Goal: Information Seeking & Learning: Learn about a topic

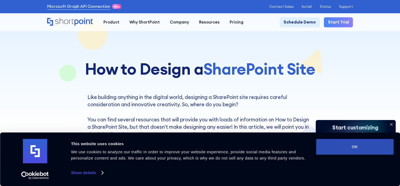
click at [358, 146] on button "OK" at bounding box center [354, 147] width 77 height 16
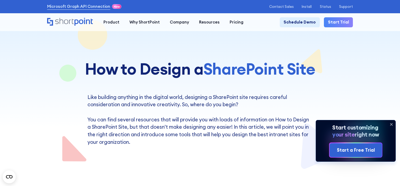
click at [391, 121] on icon at bounding box center [391, 124] width 9 height 9
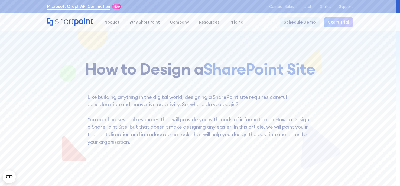
click at [47, 4] on link "Microsoft Graph API Connection" at bounding box center [78, 7] width 63 height 6
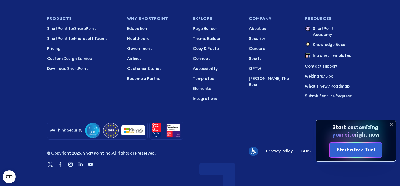
scroll to position [2202, 0]
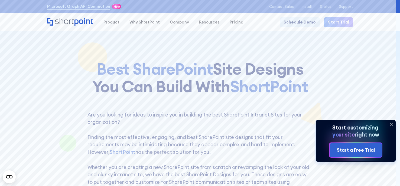
click at [392, 123] on icon at bounding box center [391, 124] width 2 height 2
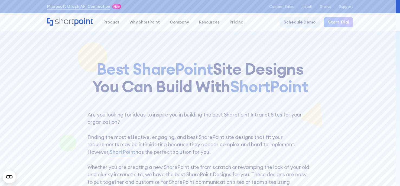
click at [0, 0] on div "open menu" at bounding box center [0, 0] width 0 height 0
click at [11, 176] on circle "Open CMP widget" at bounding box center [9, 177] width 13 height 13
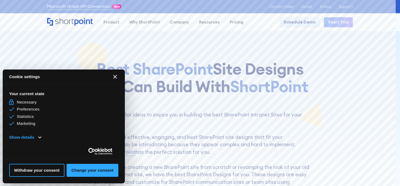
click at [11, 110] on icon at bounding box center [11, 110] width 5 height 4
click at [36, 137] on button "Show details" at bounding box center [25, 138] width 32 height 6
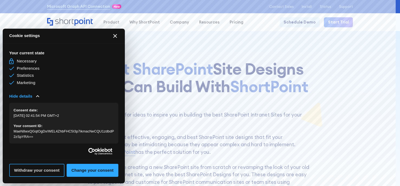
click at [45, 171] on button "Withdraw your consent" at bounding box center [36, 170] width 55 height 13
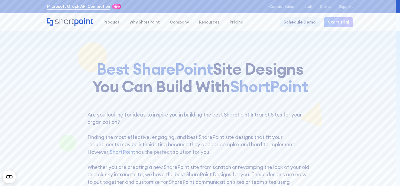
click at [47, 4] on link "Microsoft Graph API Connection" at bounding box center [78, 7] width 63 height 6
